Goal: Find specific page/section

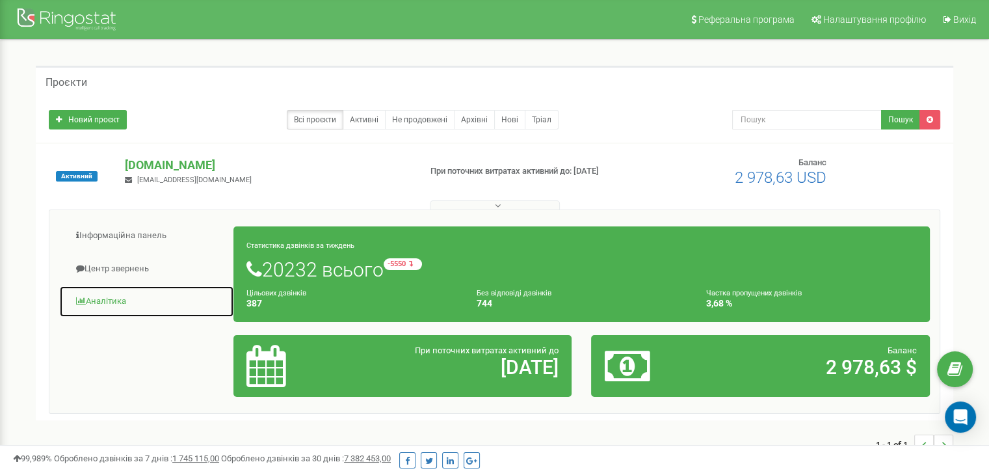
click at [117, 298] on link "Аналiтика" at bounding box center [146, 302] width 175 height 32
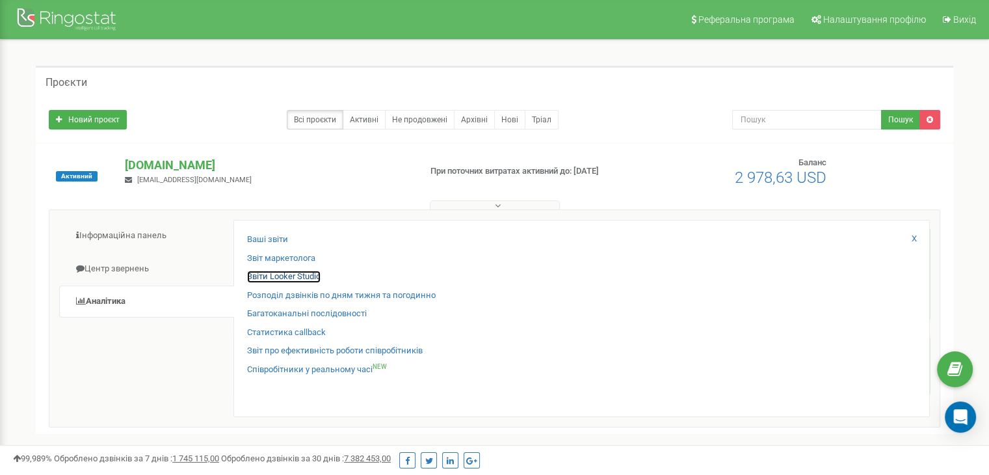
click at [276, 275] on link "Звіти Looker Studio" at bounding box center [284, 277] width 74 height 12
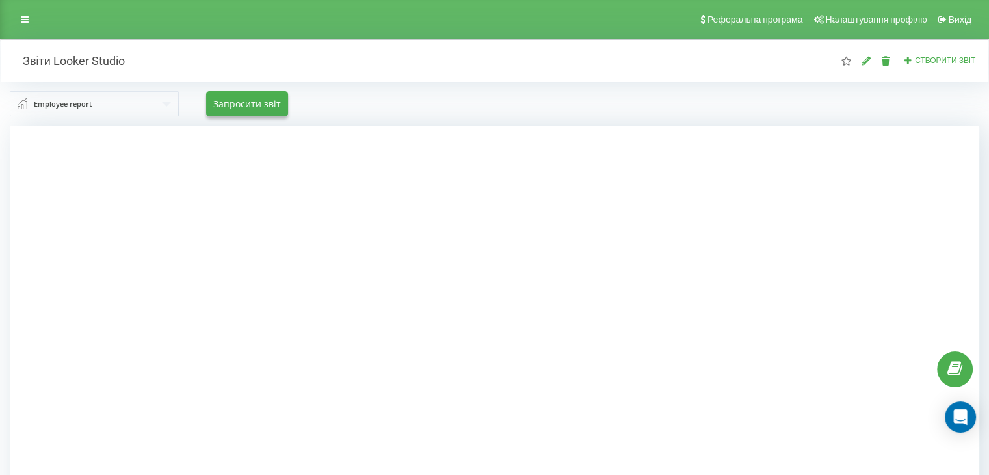
click at [118, 101] on input "text" at bounding box center [95, 103] width 168 height 23
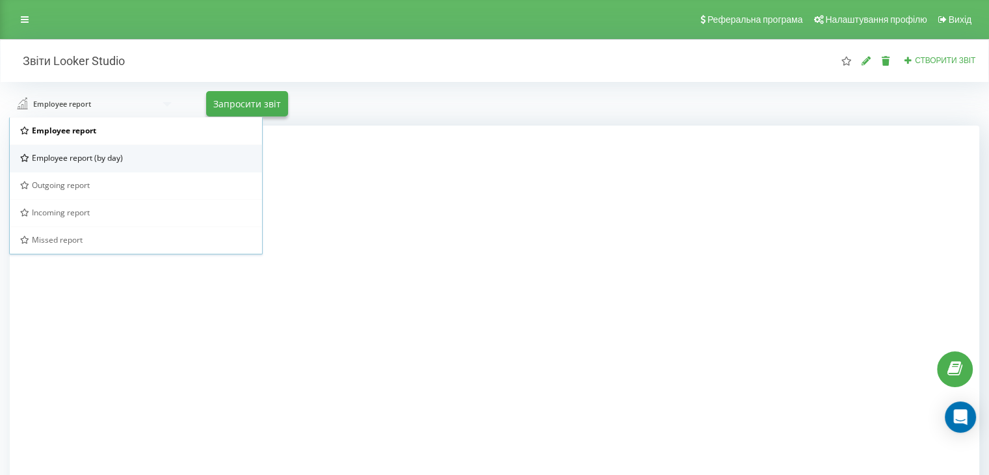
click at [114, 152] on span "Employee report (by day)" at bounding box center [77, 157] width 91 height 11
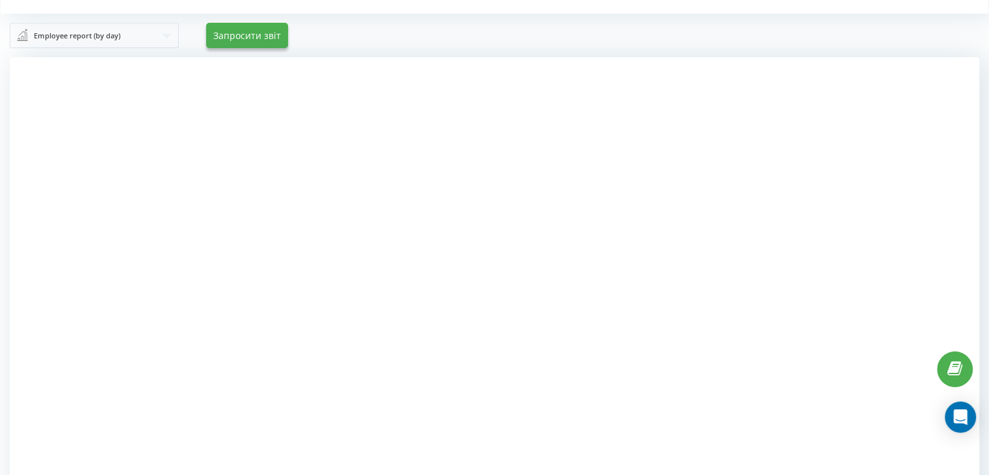
scroll to position [135, 0]
